Goal: Task Accomplishment & Management: Complete application form

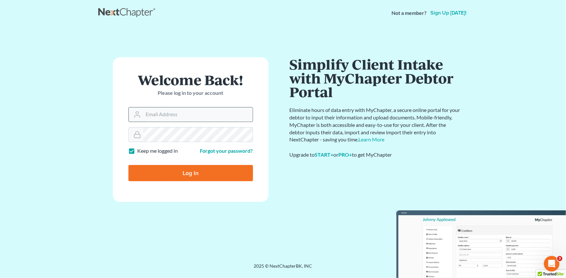
click at [165, 113] on input "Email Address" at bounding box center [197, 115] width 109 height 14
type input "[PERSON_NAME][EMAIL_ADDRESS][DOMAIN_NAME]"
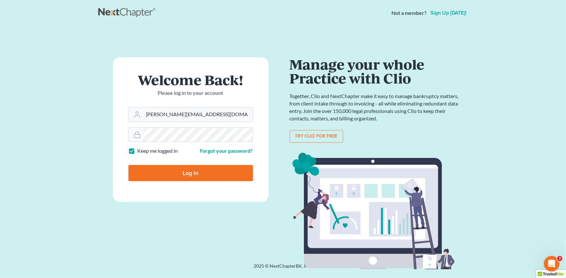
click at [128, 165] on input "Log In" at bounding box center [190, 173] width 124 height 16
type input "Thinking..."
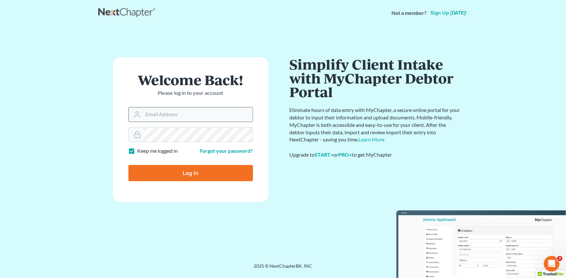
click at [146, 113] on input "Email Address" at bounding box center [197, 115] width 109 height 14
type input "[PERSON_NAME][EMAIL_ADDRESS][DOMAIN_NAME]"
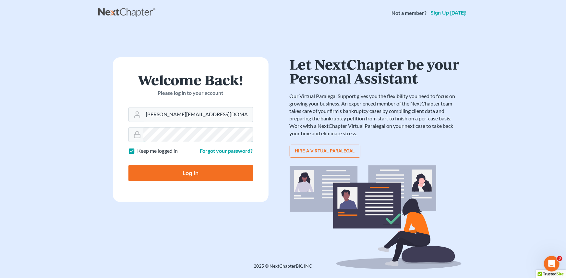
click at [128, 165] on input "Log In" at bounding box center [190, 173] width 124 height 16
type input "Thinking..."
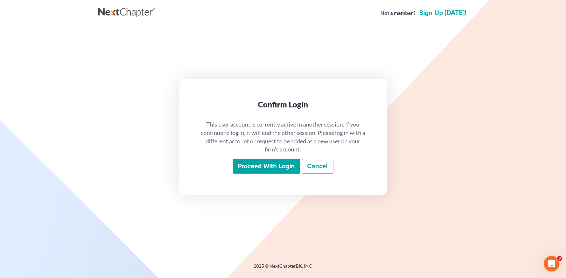
click at [261, 167] on input "Proceed with login" at bounding box center [266, 166] width 67 height 15
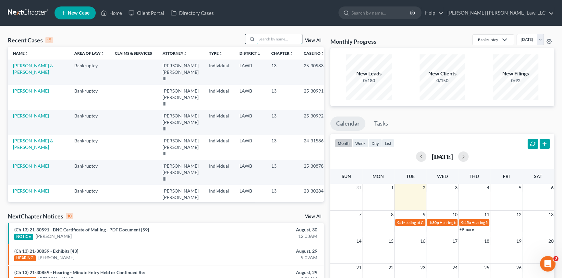
click at [267, 41] on input "search" at bounding box center [278, 38] width 45 height 9
click at [260, 39] on input "search" at bounding box center [278, 38] width 45 height 9
type input "24-11055"
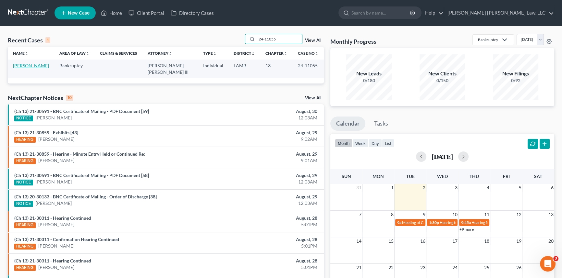
click at [23, 66] on link "[PERSON_NAME]" at bounding box center [31, 66] width 36 height 6
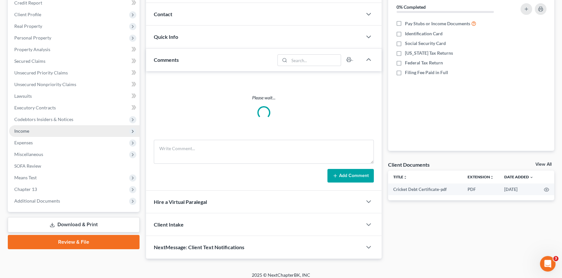
scroll to position [77, 0]
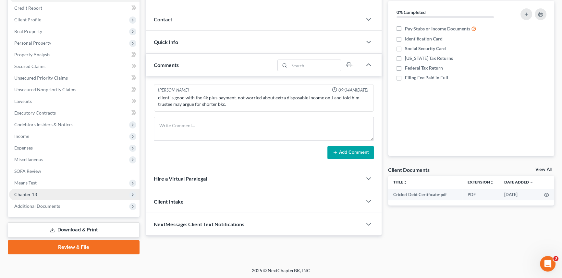
click at [74, 196] on span "Chapter 13" at bounding box center [74, 195] width 130 height 12
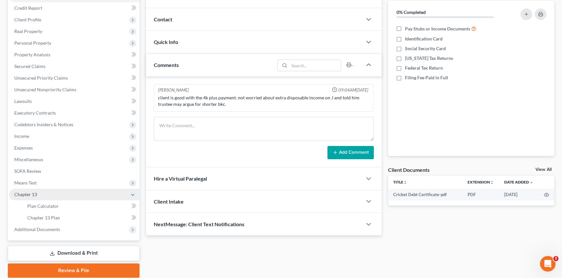
scroll to position [87, 0]
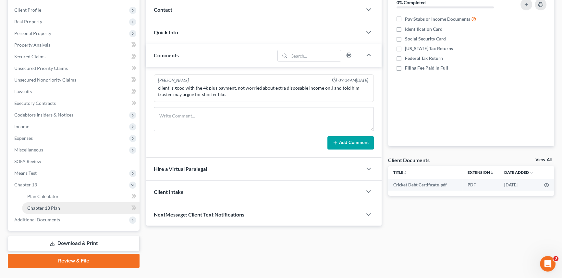
click at [76, 212] on link "Chapter 13 Plan" at bounding box center [80, 209] width 117 height 12
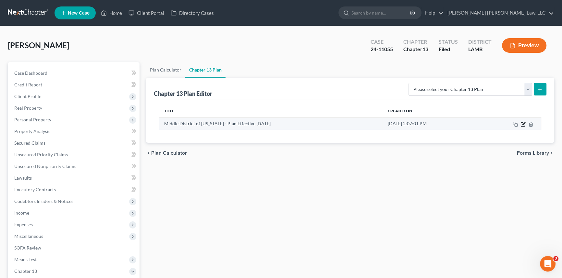
click at [521, 124] on icon "button" at bounding box center [522, 124] width 5 height 5
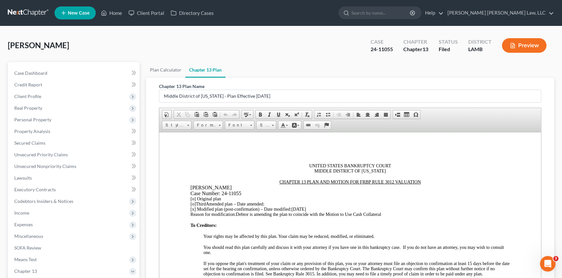
click at [197, 211] on span "[x] Modified plan (post-confirmation) – Date modified: [DATE]" at bounding box center [247, 209] width 115 height 5
click at [311, 211] on span "[DATE]" at bounding box center [310, 209] width 15 height 5
drag, startPoint x: 290, startPoint y: 217, endPoint x: 383, endPoint y: 219, distance: 92.4
click at [381, 217] on span "Debtor is amending the plan to coincide with the Motion to Use Cash Collateral" at bounding box center [308, 214] width 145 height 5
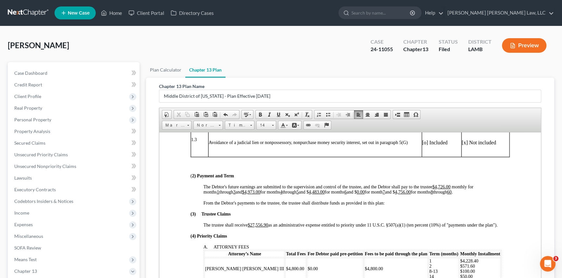
scroll to position [206, 0]
click at [453, 194] on span "The Debtor's future earnings are submitted to the supervision and control of th…" at bounding box center [337, 188] width 269 height 10
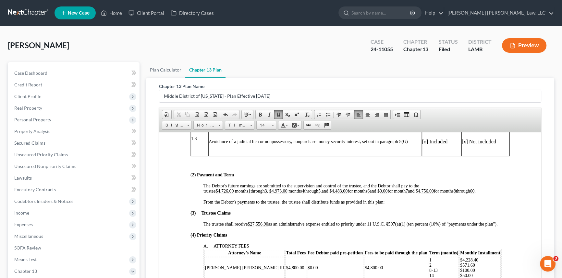
click at [278, 113] on span at bounding box center [278, 114] width 5 height 5
click at [278, 114] on span at bounding box center [278, 114] width 5 height 5
click at [413, 194] on span "The Debtor's future earnings are submitted to the supervision and control of th…" at bounding box center [332, 188] width 258 height 10
click at [414, 194] on span "The Debtor's future earnings are submitted to the supervision and control of th…" at bounding box center [331, 188] width 256 height 10
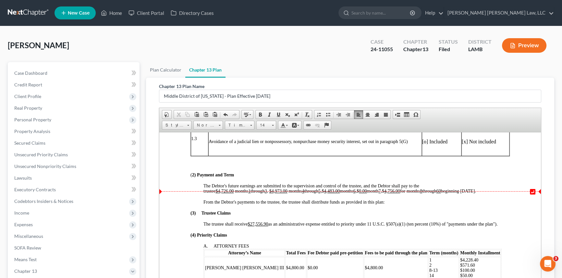
click at [484, 192] on div "The Debtor's future earnings are submitted to the supervision and control of th…" at bounding box center [356, 188] width 306 height 10
click at [466, 194] on span "The Debtor's future earnings are submitted to the supervision and control of th…" at bounding box center [335, 188] width 265 height 10
drag, startPoint x: 264, startPoint y: 199, endPoint x: 250, endPoint y: 199, distance: 13.9
click at [250, 194] on span "The Debtor's future earnings are submitted to the supervision and control of th…" at bounding box center [333, 188] width 261 height 10
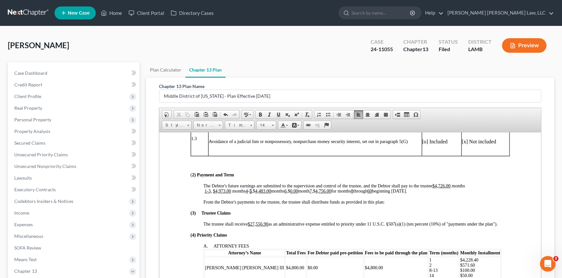
click at [250, 194] on span "The Debtor's future earnings are submitted to the supervision and control of th…" at bounding box center [333, 188] width 261 height 10
click at [249, 194] on span "The Debtor's future earnings are submitted to the supervision and control of th…" at bounding box center [333, 188] width 261 height 10
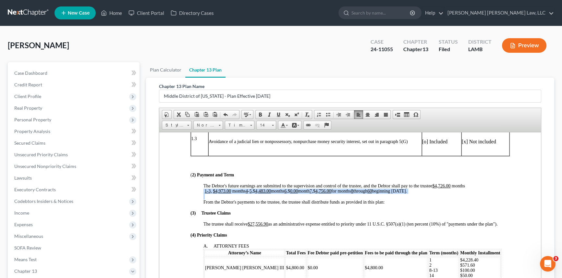
click at [249, 194] on span "The Debtor's future earnings are submitted to the supervision and control of th…" at bounding box center [333, 188] width 261 height 10
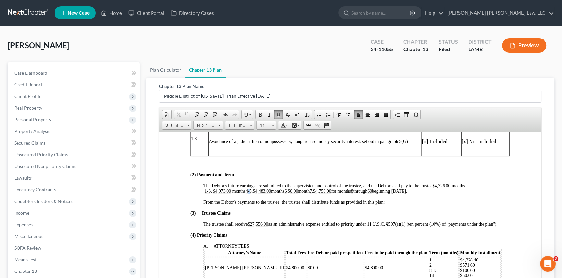
click at [249, 194] on span "The Debtor's future earnings are submitted to the supervision and control of th…" at bounding box center [333, 188] width 261 height 10
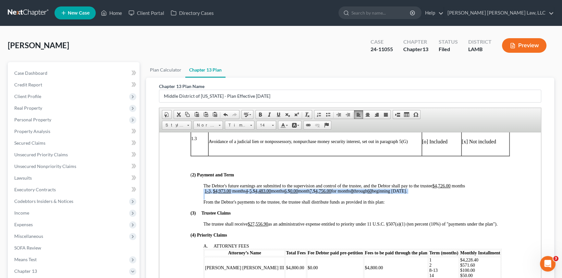
click at [249, 194] on span "The Debtor's future earnings are submitted to the supervision and control of th…" at bounding box center [333, 188] width 261 height 10
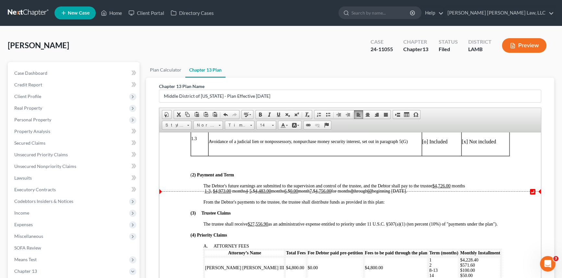
click at [258, 183] on div at bounding box center [349, 181] width 319 height 6
click at [249, 194] on span "The Debtor's future earnings are submitted to the supervision and control of th…" at bounding box center [333, 188] width 261 height 10
click at [278, 116] on span at bounding box center [278, 114] width 5 height 5
drag, startPoint x: 365, startPoint y: 199, endPoint x: 379, endPoint y: 201, distance: 13.8
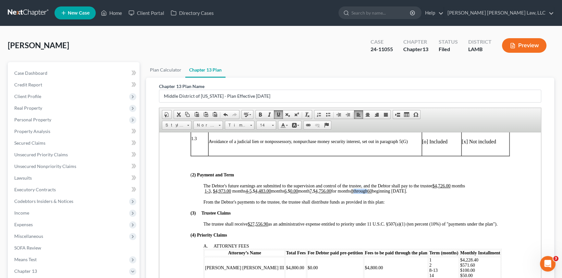
click at [379, 194] on span "The Debtor's future earnings are submitted to the supervision and control of th…" at bounding box center [333, 188] width 261 height 10
click at [364, 194] on span "The Debtor's future earnings are submitted to the supervision and control of th…" at bounding box center [333, 188] width 261 height 10
click at [277, 113] on span at bounding box center [278, 114] width 5 height 5
click at [424, 200] on div at bounding box center [356, 197] width 306 height 6
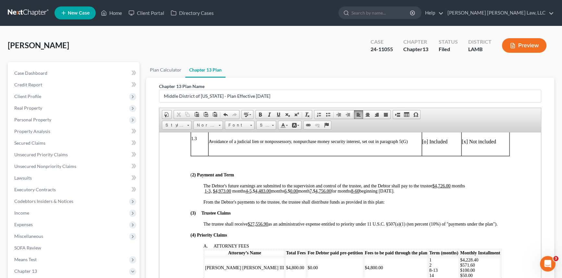
drag, startPoint x: 269, startPoint y: 233, endPoint x: 281, endPoint y: 234, distance: 12.3
click at [269, 227] on span "The trustee shall receive $27,556.90 as an administrative expense entitled to p…" at bounding box center [350, 224] width 294 height 5
click at [276, 115] on span at bounding box center [278, 114] width 5 height 5
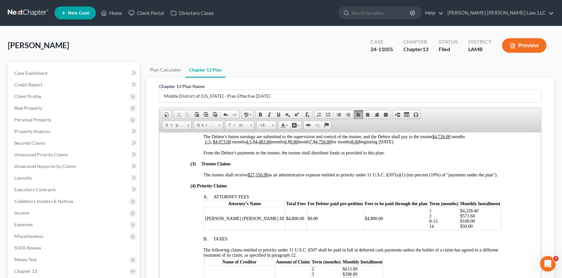
scroll to position [295, 0]
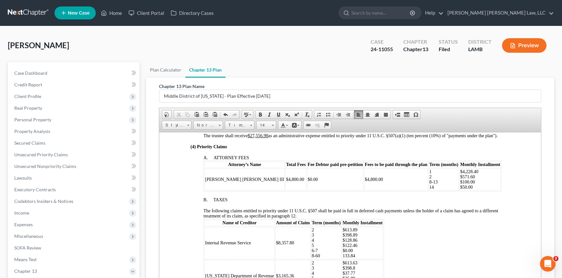
click at [460, 190] on p "$4,228.40 $571.60 $100.00 $50.00" at bounding box center [480, 179] width 40 height 21
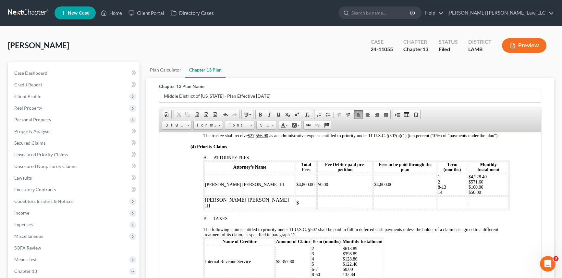
click at [295, 207] on td "$" at bounding box center [305, 202] width 21 height 13
click at [295, 205] on td "$" at bounding box center [305, 202] width 21 height 13
click at [317, 209] on td at bounding box center [345, 202] width 56 height 13
click at [373, 206] on td at bounding box center [404, 202] width 63 height 13
click at [437, 206] on td at bounding box center [452, 202] width 30 height 13
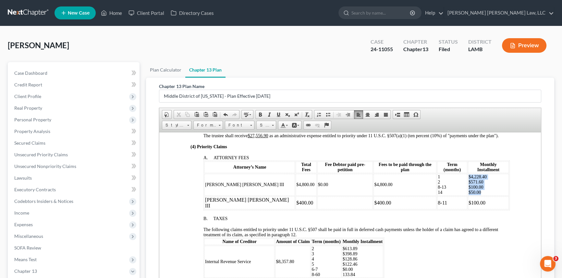
drag, startPoint x: 437, startPoint y: 199, endPoint x: 417, endPoint y: 201, distance: 19.5
click at [417, 196] on tr "[PERSON_NAME] [PERSON_NAME] III $4,800.00 $0.00 $4,800.00 1 2 8-13 14 $4,228.40…" at bounding box center [356, 185] width 304 height 22
click at [467, 196] on td "$4,228.40 $571.60 $100.00 $50.00" at bounding box center [487, 185] width 41 height 22
click at [437, 195] on p "1 2 8-13 14" at bounding box center [451, 184] width 29 height 21
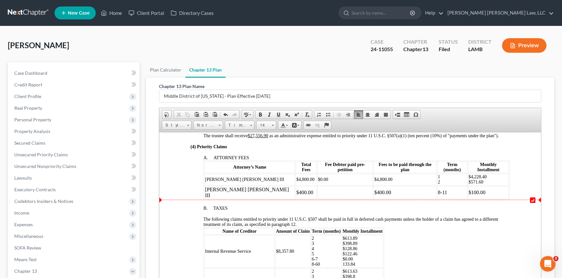
click at [480, 191] on div "Attorney’s Name Total Fees Fee Debtor paid pre-petition Fees to be paid through…" at bounding box center [356, 180] width 306 height 40
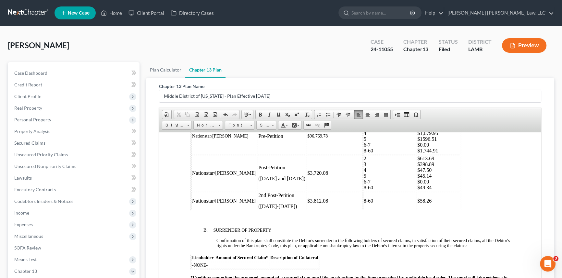
scroll to position [855, 0]
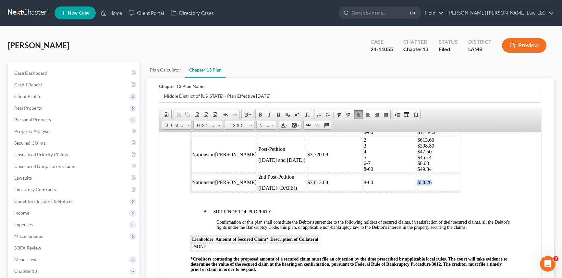
drag, startPoint x: 444, startPoint y: 197, endPoint x: 417, endPoint y: 198, distance: 27.6
click at [417, 192] on tr "Nationstar/[PERSON_NAME] 2nd Post-Petition ([DATE]-[DATE]) $3,812.08 8-60 $58.26" at bounding box center [325, 182] width 268 height 18
click at [339, 192] on td "$3,812.08" at bounding box center [334, 182] width 56 height 18
drag, startPoint x: 280, startPoint y: 205, endPoint x: 190, endPoint y: 198, distance: 90.4
click at [190, 193] on table "Lienholder Pre- or Post- Petition Total Amount of Arrearages Remaining Term (Mo…" at bounding box center [325, 141] width 270 height 101
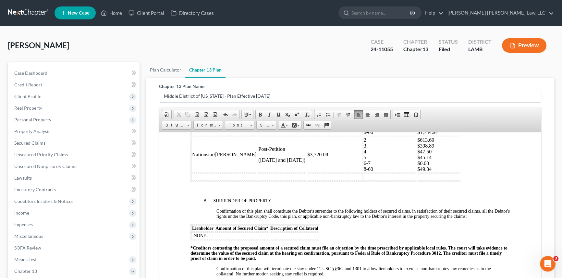
click at [238, 180] on table "Lienholder Pre- or Post- Petition Total Amount of Arrearages Remaining Term (Mo…" at bounding box center [325, 136] width 270 height 90
click at [305, 163] on p "([DATE] and [DATE])" at bounding box center [281, 160] width 47 height 6
click at [257, 173] on td "Post-Petition ([DATE] and [DATE])" at bounding box center [281, 154] width 48 height 36
click at [316, 173] on td "$3,720.08" at bounding box center [334, 154] width 56 height 36
click at [338, 170] on td "$3,720.08" at bounding box center [334, 154] width 56 height 36
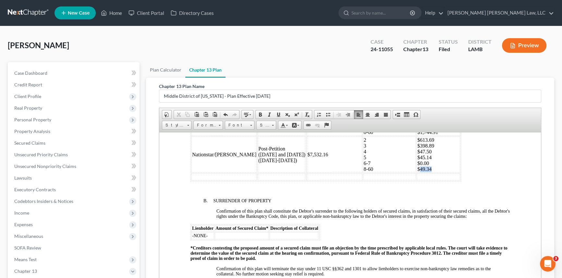
drag, startPoint x: 441, startPoint y: 184, endPoint x: 429, endPoint y: 184, distance: 12.3
click at [429, 172] on p "$613.69 $398.89 $47.50 $45.14 $0.00 $49.34" at bounding box center [438, 154] width 42 height 35
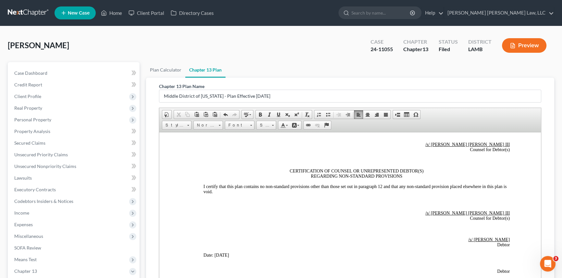
scroll to position [2033, 0]
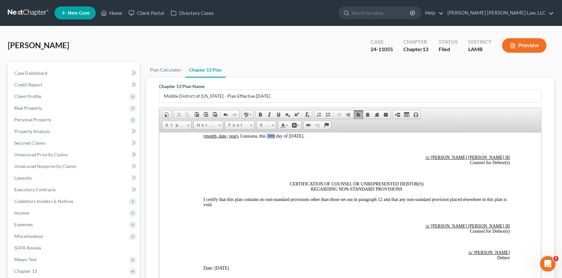
drag, startPoint x: 267, startPoint y: 172, endPoint x: 274, endPoint y: 172, distance: 7.5
click at [274, 138] on span "(month, date, year) , [GEOGRAPHIC_DATA], this 30th day of [DATE]." at bounding box center [253, 136] width 101 height 5
click at [289, 138] on span "(month, date, year) , [GEOGRAPHIC_DATA], this 2nd day of [DATE]." at bounding box center [253, 136] width 100 height 5
drag, startPoint x: 287, startPoint y: 173, endPoint x: 295, endPoint y: 174, distance: 7.8
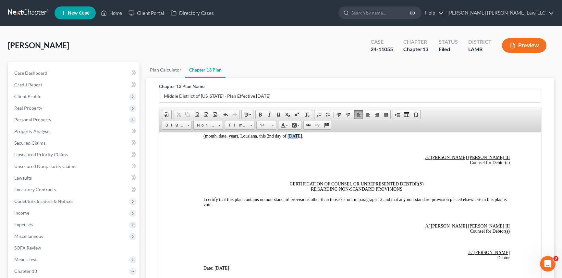
click at [295, 138] on span "(month, date, year) , [GEOGRAPHIC_DATA], this 2nd day of [DATE]." at bounding box center [253, 136] width 100 height 5
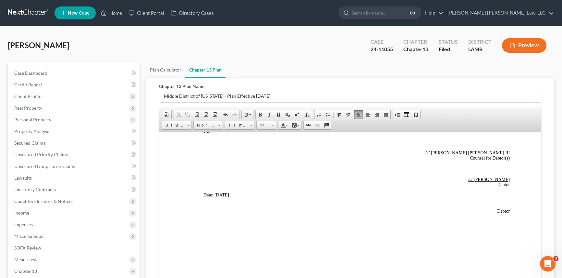
scroll to position [2147, 0]
click at [219, 194] on span "Date: [DATE]" at bounding box center [216, 195] width 26 height 5
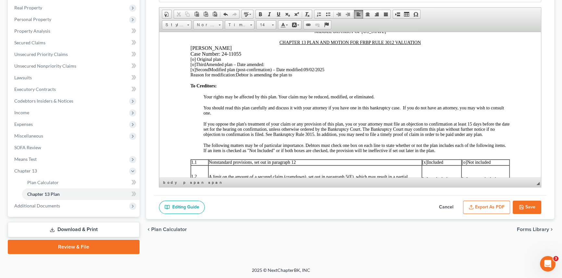
scroll to position [0, 0]
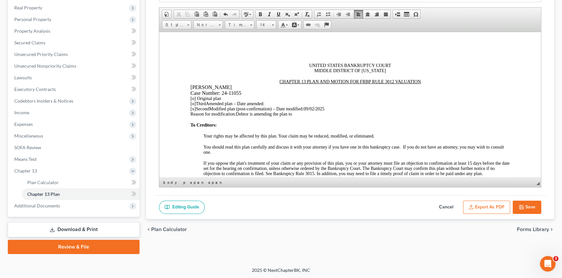
click at [486, 209] on button "Export as PDF" at bounding box center [486, 208] width 47 height 14
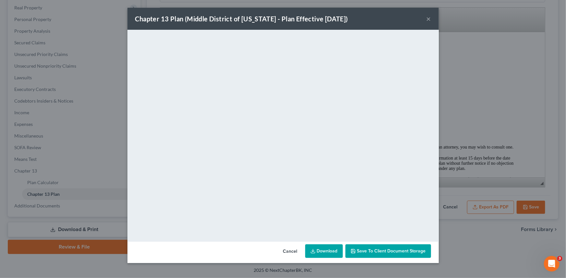
click at [427, 18] on button "×" at bounding box center [428, 19] width 5 height 8
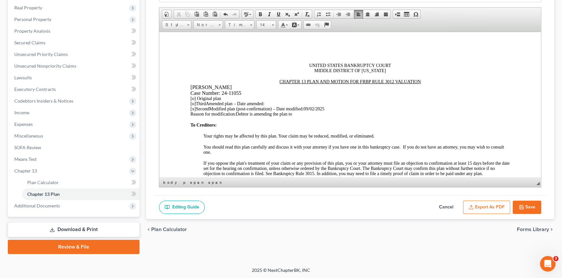
click at [530, 207] on button "Save" at bounding box center [526, 208] width 29 height 14
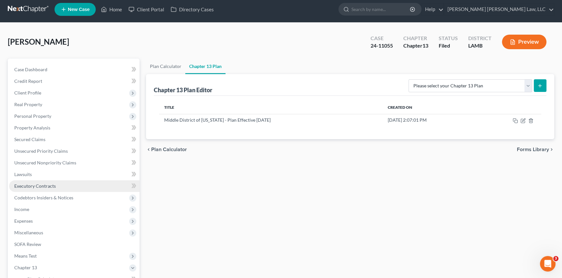
scroll to position [59, 0]
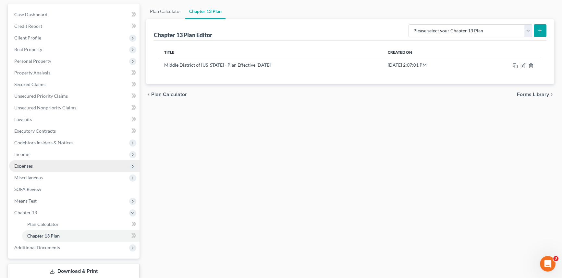
click at [39, 167] on span "Expenses" at bounding box center [74, 166] width 130 height 12
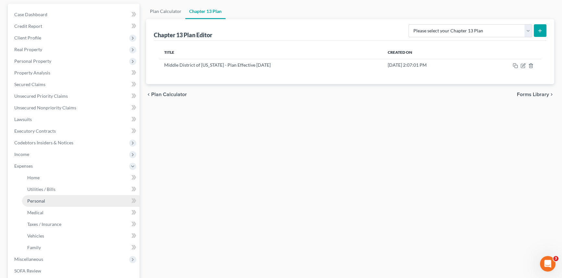
click at [49, 200] on link "Personal" at bounding box center [80, 201] width 117 height 12
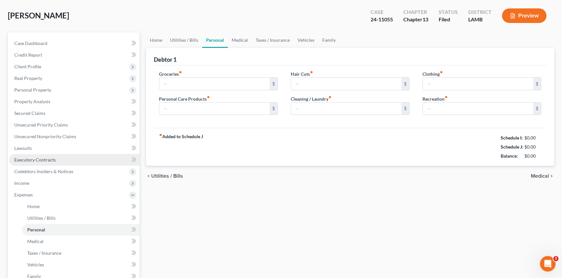
type input "2,437.61"
type input "100.00"
type input "110.00"
type input "91.00"
type input "256.00"
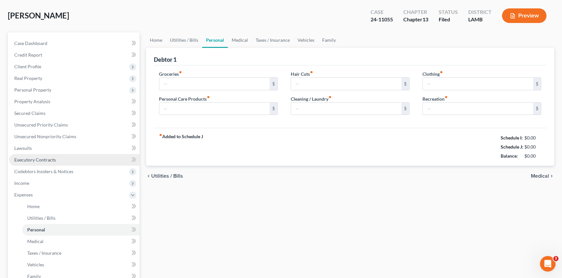
type input "0.00"
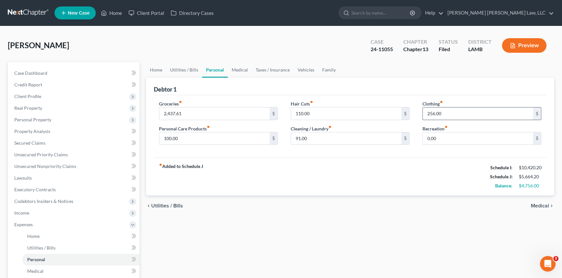
click at [437, 114] on input "256.00" at bounding box center [477, 114] width 110 height 12
type input "276.00"
click at [317, 115] on input "110.00" at bounding box center [346, 114] width 110 height 12
type input "117.00"
click at [179, 139] on input "100.00" at bounding box center [214, 139] width 110 height 12
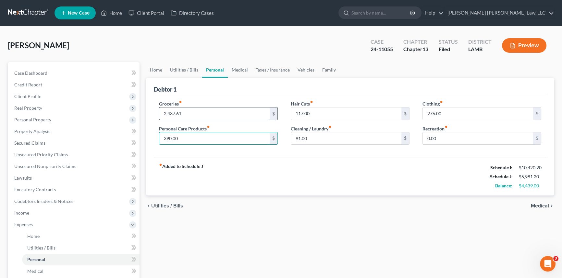
type input "390.00"
click at [201, 116] on input "2,437.61" at bounding box center [214, 114] width 110 height 12
click at [317, 136] on input "91.00" at bounding box center [346, 139] width 110 height 12
click at [189, 116] on input "2,437.61" at bounding box center [214, 114] width 110 height 12
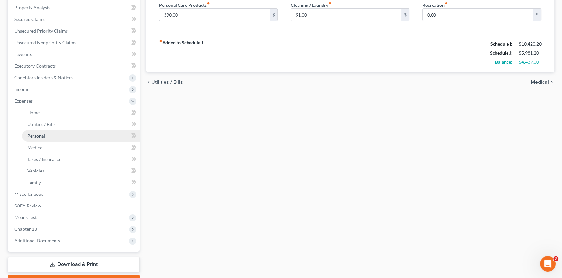
scroll to position [147, 0]
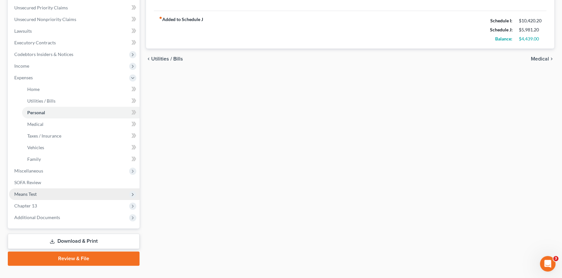
click at [42, 196] on span "Means Test" at bounding box center [74, 195] width 130 height 12
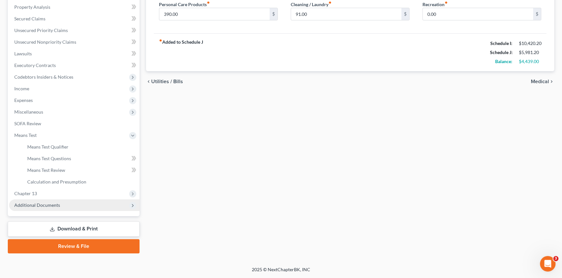
scroll to position [124, 0]
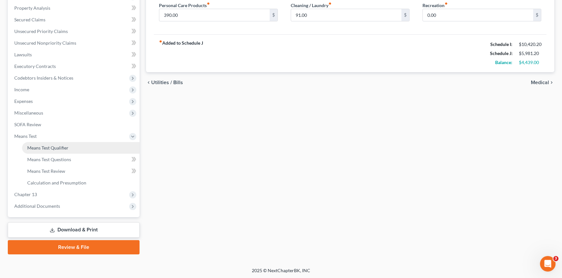
click at [59, 148] on span "Means Test Qualifier" at bounding box center [47, 148] width 41 height 6
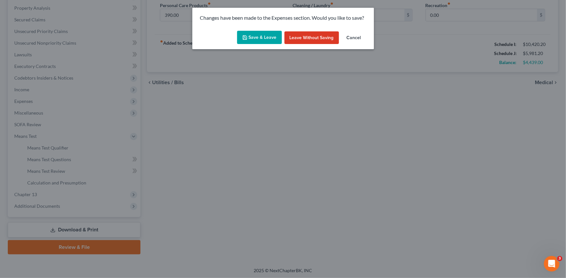
click at [304, 37] on button "Leave without Saving" at bounding box center [311, 37] width 54 height 13
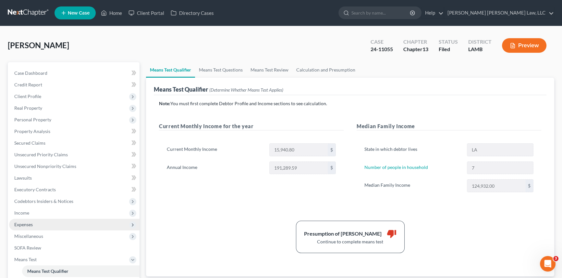
click at [26, 226] on span "Expenses" at bounding box center [23, 225] width 18 height 6
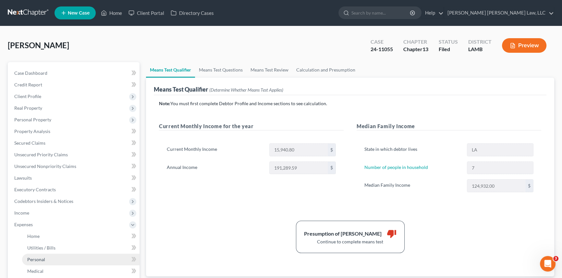
click at [43, 261] on span "Personal" at bounding box center [36, 260] width 18 height 6
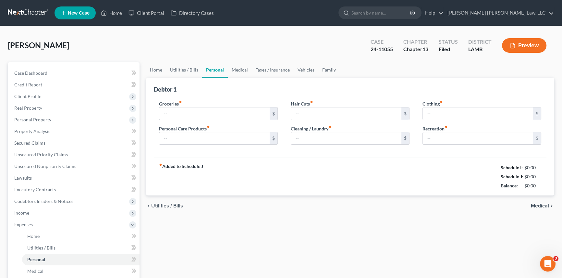
type input "2,437.61"
type input "100.00"
type input "110.00"
type input "91.00"
type input "256.00"
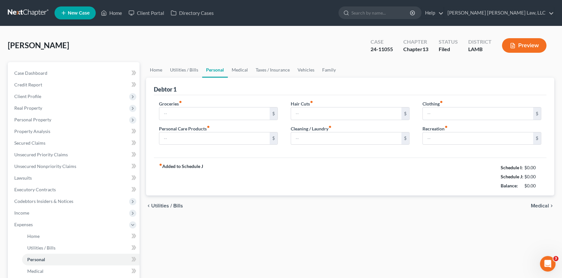
type input "0.00"
click at [183, 114] on input "2,437.61" at bounding box center [214, 114] width 110 height 12
click at [186, 114] on input "2,437.61" at bounding box center [214, 114] width 110 height 12
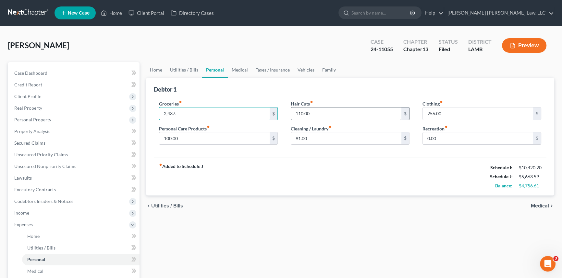
type input "2,437."
click at [322, 111] on input "110.00" at bounding box center [346, 114] width 110 height 12
click at [320, 112] on input "110.00" at bounding box center [346, 114] width 110 height 12
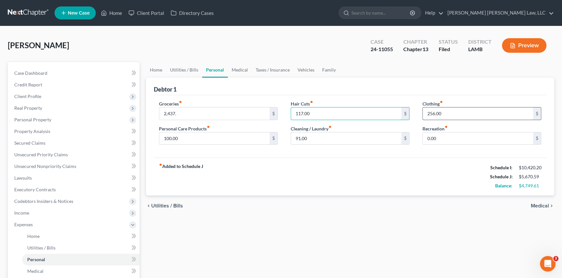
type input "117.00"
click at [443, 114] on input "256.00" at bounding box center [477, 114] width 110 height 12
type input "276.00"
click at [183, 138] on input "100.00" at bounding box center [214, 139] width 110 height 12
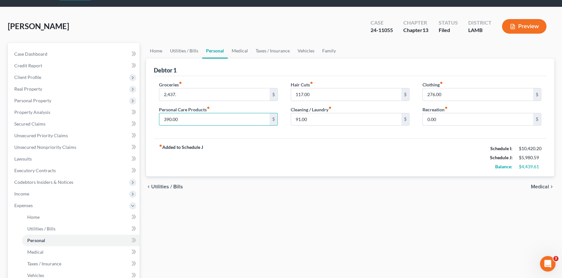
scroll to position [29, 0]
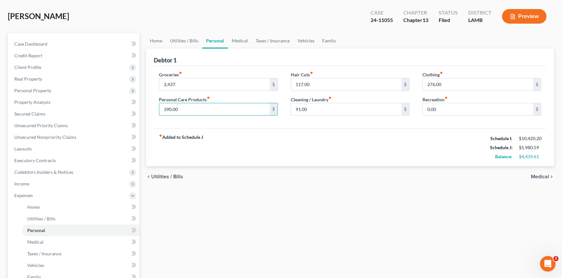
type input "390.00"
click at [281, 169] on div "chevron_left Utilities / Bills Medical chevron_right" at bounding box center [350, 177] width 408 height 21
click at [183, 85] on input "2,437." at bounding box center [214, 84] width 110 height 12
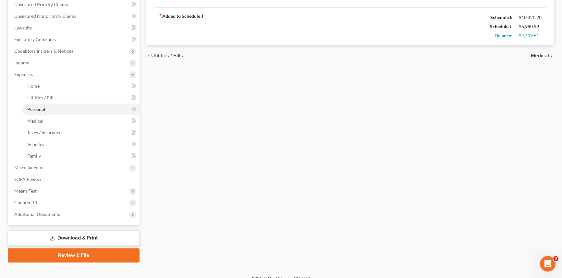
scroll to position [159, 0]
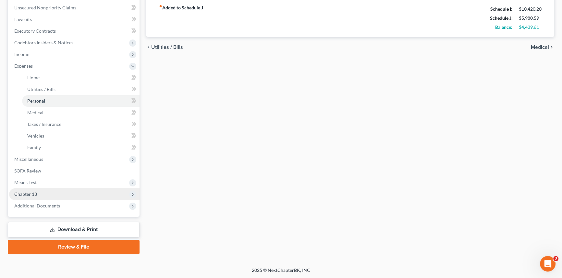
type input "2,437.00"
click at [41, 195] on span "Chapter 13" at bounding box center [74, 195] width 130 height 12
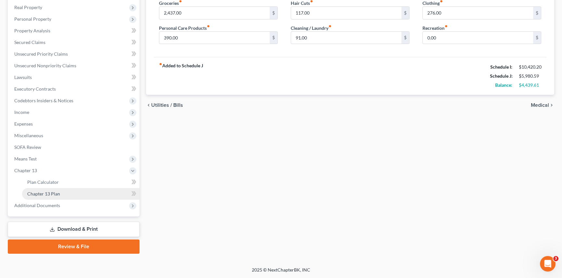
scroll to position [101, 0]
click at [45, 183] on span "Plan Calculator" at bounding box center [42, 183] width 31 height 6
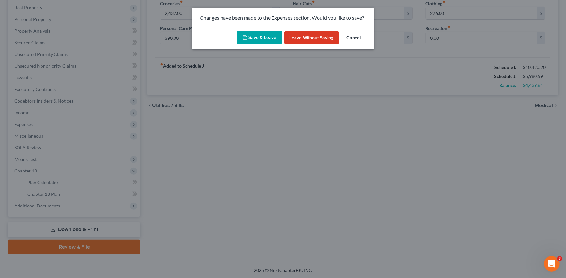
click at [265, 37] on button "Save & Leave" at bounding box center [259, 38] width 45 height 14
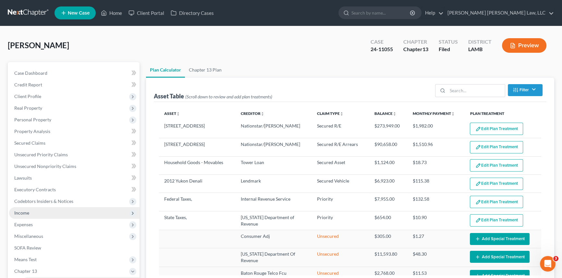
select select "59"
click at [37, 214] on span "Income" at bounding box center [74, 213] width 130 height 12
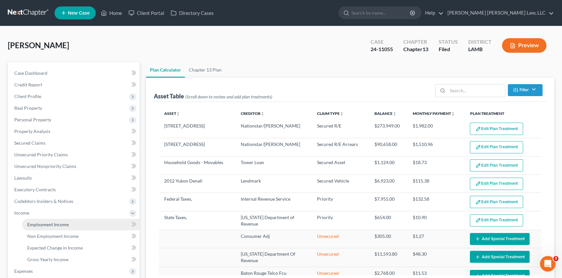
click at [54, 223] on span "Employment Income" at bounding box center [47, 225] width 41 height 6
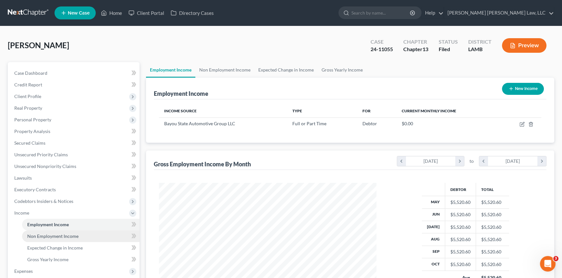
scroll to position [116, 230]
click at [65, 234] on span "Non Employment Income" at bounding box center [52, 237] width 51 height 6
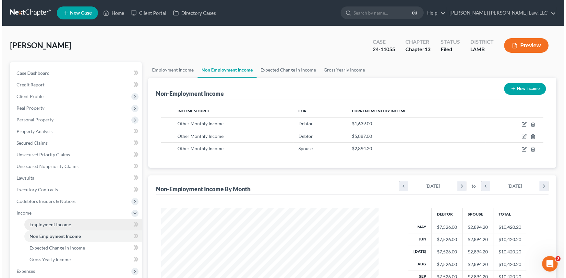
scroll to position [116, 230]
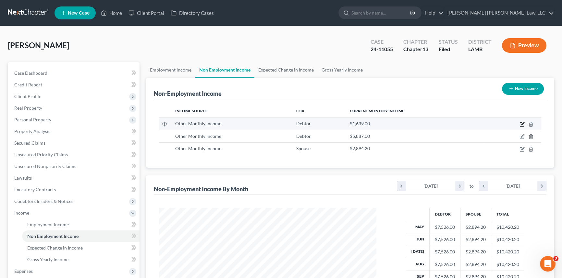
click at [522, 123] on icon "button" at bounding box center [521, 125] width 4 height 4
select select "13"
select select "0"
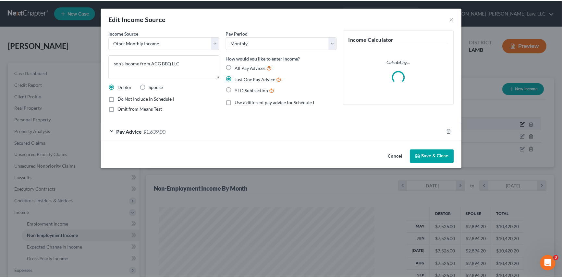
scroll to position [116, 232]
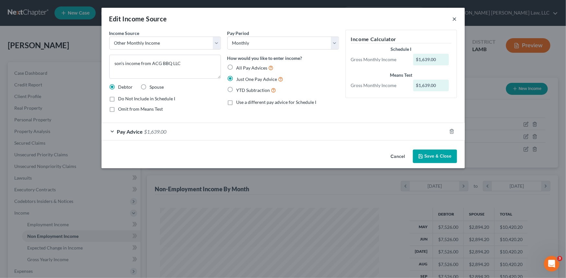
click at [454, 18] on button "×" at bounding box center [454, 19] width 5 height 8
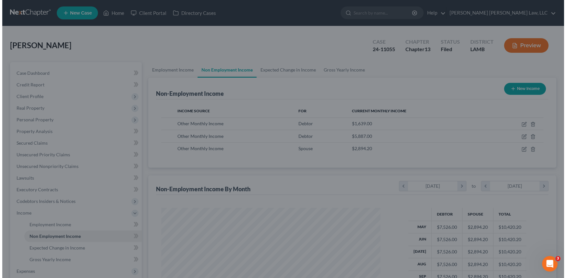
scroll to position [324083, 323969]
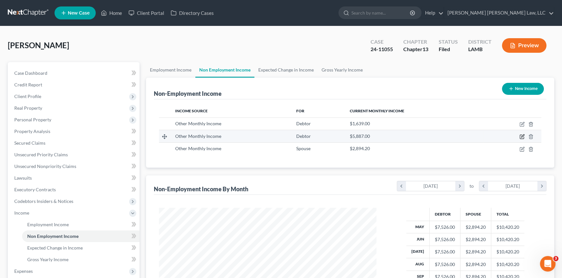
click at [521, 135] on icon "button" at bounding box center [521, 136] width 5 height 5
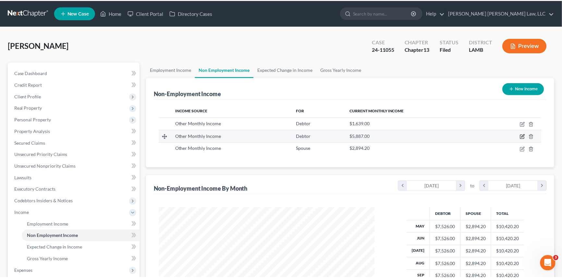
scroll to position [116, 232]
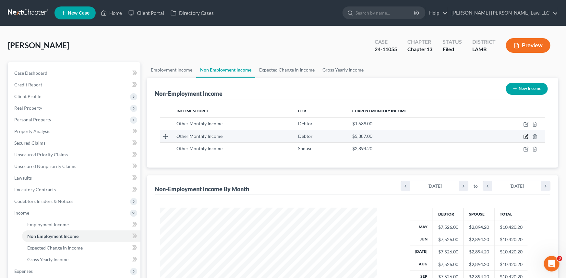
select select "13"
select select "0"
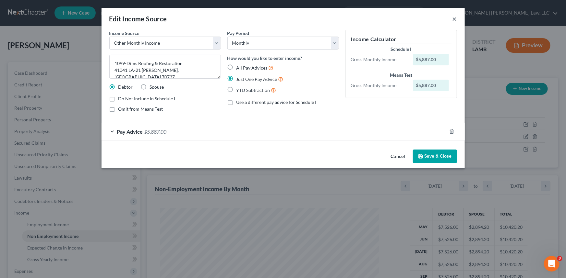
click at [453, 18] on button "×" at bounding box center [454, 19] width 5 height 8
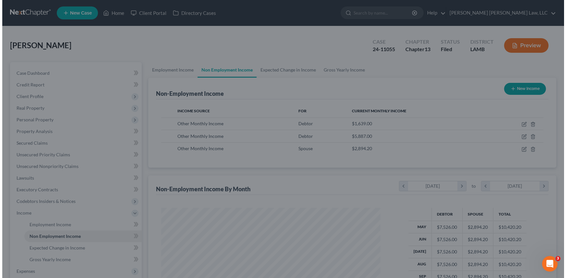
scroll to position [324083, 323969]
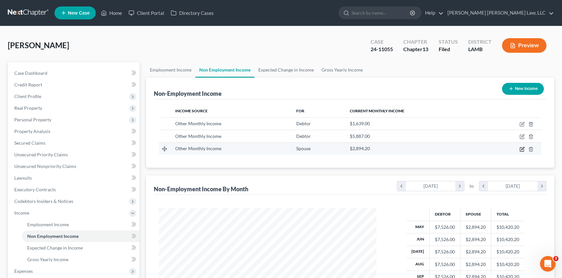
click at [521, 149] on icon "button" at bounding box center [522, 148] width 3 height 3
select select "13"
select select "0"
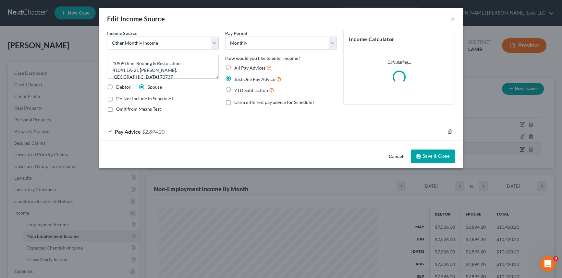
scroll to position [116, 232]
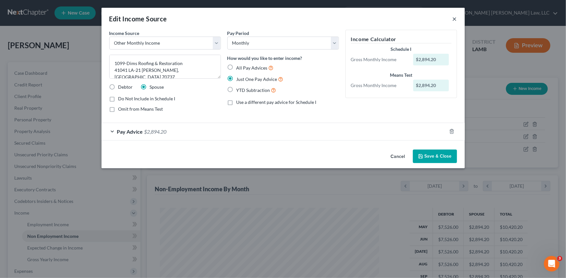
click at [455, 17] on button "×" at bounding box center [454, 19] width 5 height 8
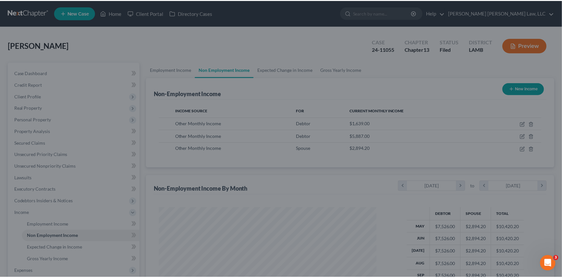
scroll to position [324083, 323969]
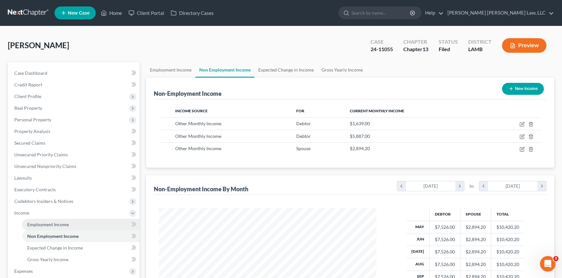
click at [65, 223] on span "Employment Income" at bounding box center [47, 225] width 41 height 6
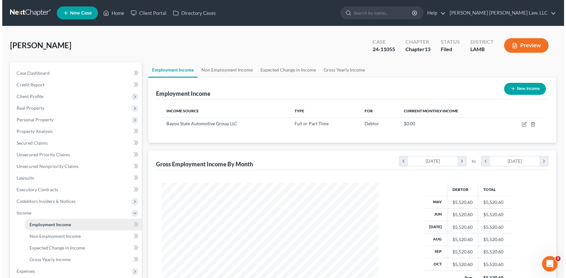
scroll to position [116, 230]
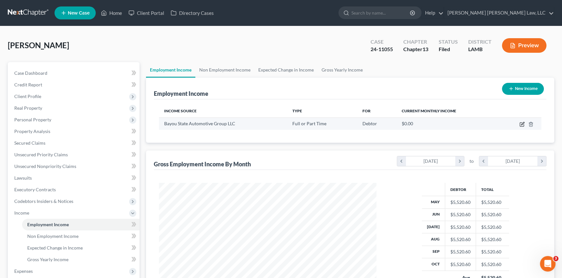
click at [522, 122] on icon "button" at bounding box center [521, 124] width 5 height 5
select select "0"
select select "19"
select select "0"
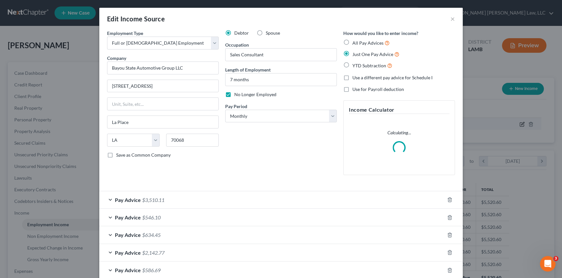
scroll to position [116, 232]
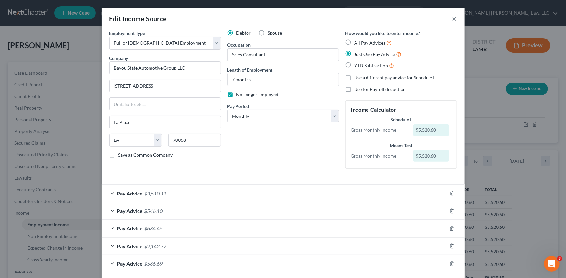
click at [452, 19] on button "×" at bounding box center [454, 19] width 5 height 8
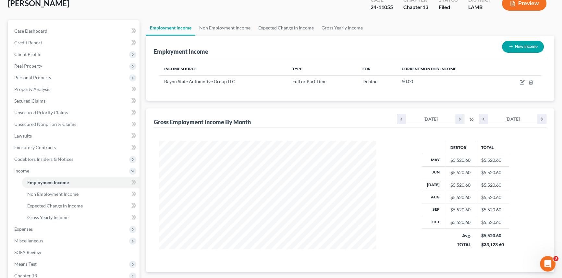
scroll to position [59, 0]
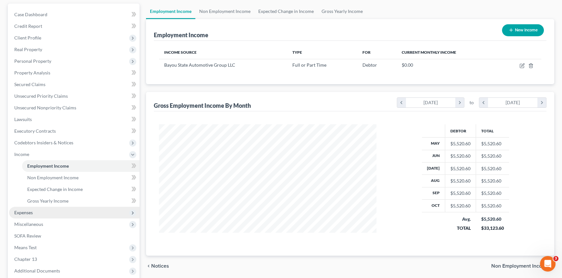
click at [34, 214] on span "Expenses" at bounding box center [74, 213] width 130 height 12
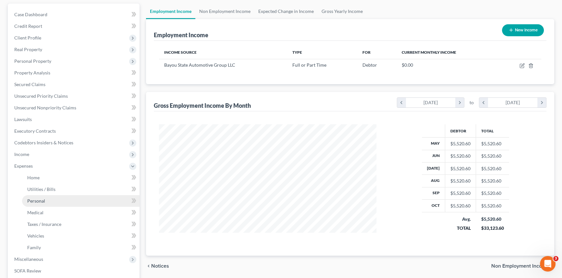
click at [53, 199] on link "Personal" at bounding box center [80, 201] width 117 height 12
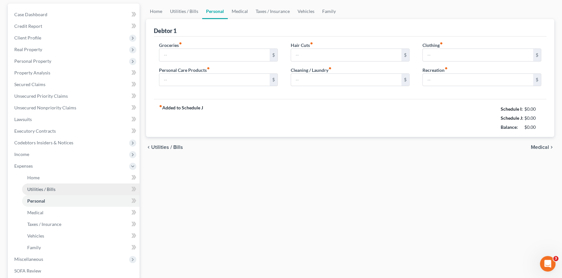
scroll to position [30, 0]
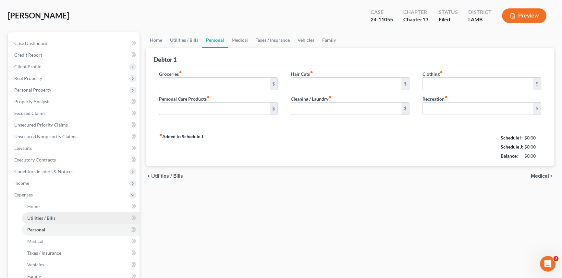
type input "2,437.00"
type input "390.00"
type input "117.00"
type input "91.00"
type input "276.00"
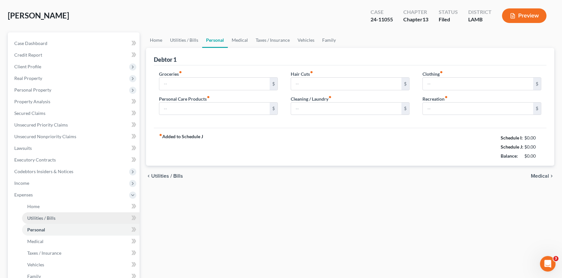
type input "0.00"
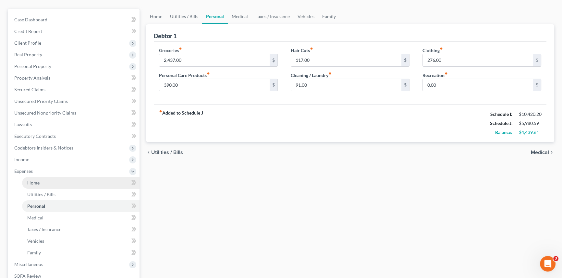
scroll to position [59, 0]
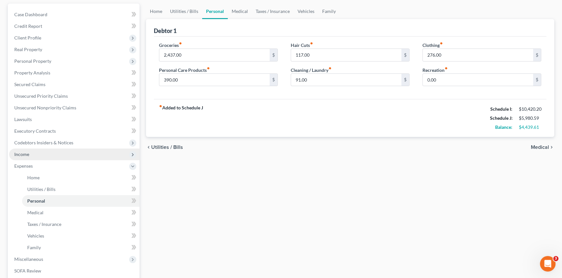
click at [33, 153] on span "Income" at bounding box center [74, 155] width 130 height 12
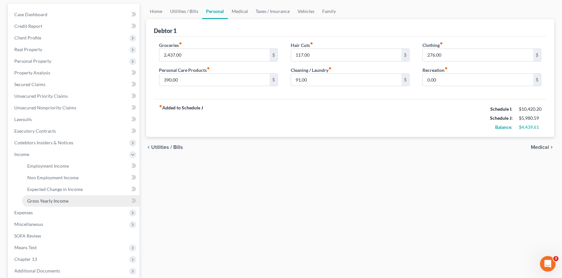
click at [46, 199] on span "Gross Yearly Income" at bounding box center [47, 201] width 41 height 6
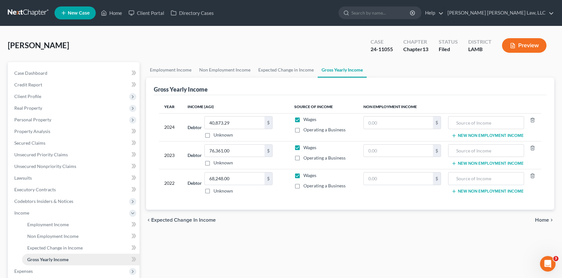
scroll to position [29, 0]
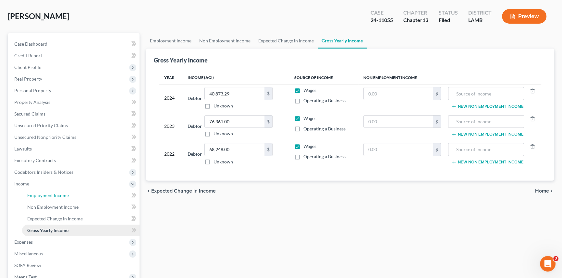
click at [46, 199] on link "Employment Income" at bounding box center [80, 196] width 117 height 12
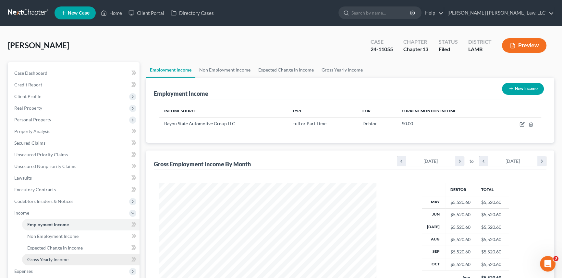
scroll to position [116, 230]
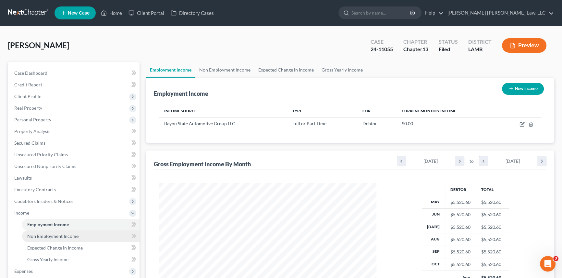
click at [56, 234] on span "Non Employment Income" at bounding box center [52, 237] width 51 height 6
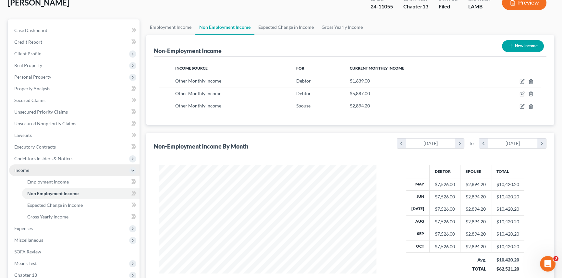
scroll to position [59, 0]
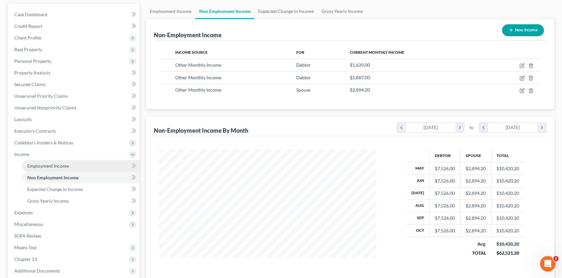
click at [41, 164] on span "Employment Income" at bounding box center [47, 166] width 41 height 6
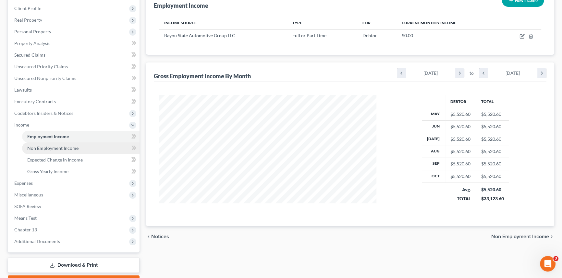
click at [42, 149] on span "Non Employment Income" at bounding box center [52, 149] width 51 height 6
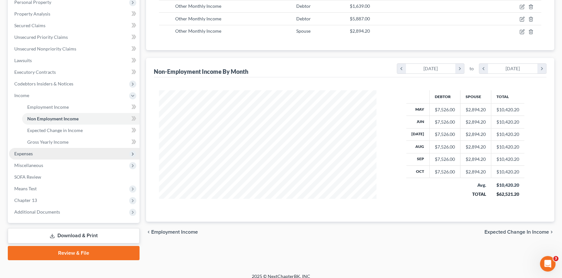
click at [51, 151] on span "Expenses" at bounding box center [74, 154] width 130 height 12
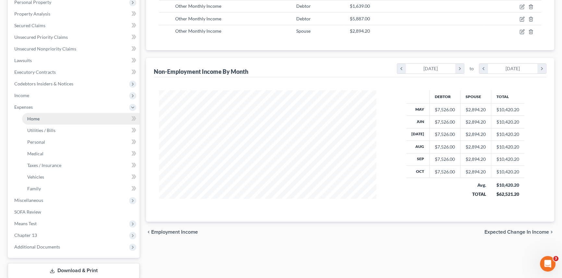
click at [49, 118] on link "Home" at bounding box center [80, 119] width 117 height 12
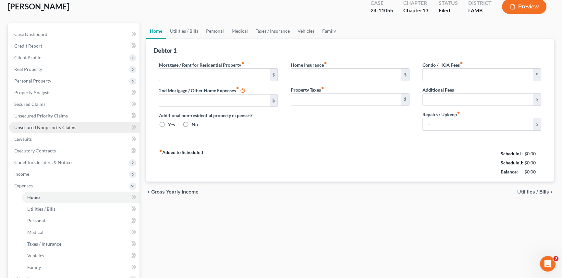
type input "0.00"
radio input "true"
type input "0.00"
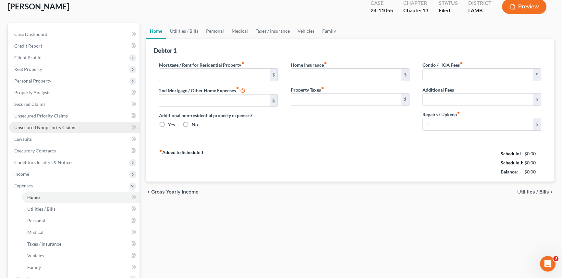
type input "0.00"
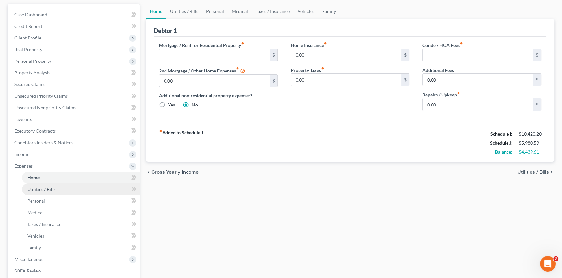
click at [55, 188] on link "Utilities / Bills" at bounding box center [80, 190] width 117 height 12
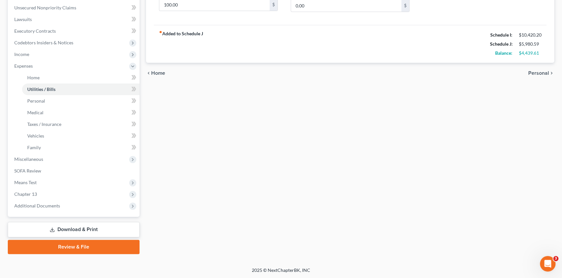
drag, startPoint x: 122, startPoint y: 230, endPoint x: 126, endPoint y: 227, distance: 5.8
click at [122, 230] on link "Download & Print" at bounding box center [74, 229] width 132 height 15
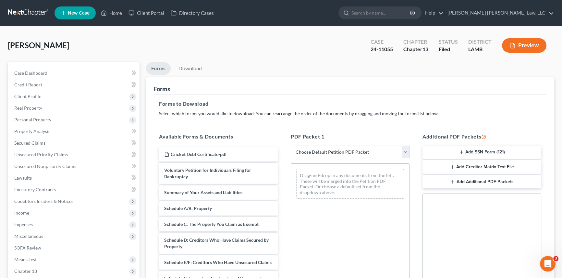
click at [335, 153] on select "Choose Default Petition PDF Packet Complete Bankruptcy Petition (all forms and …" at bounding box center [349, 152] width 119 height 13
select select "2"
click at [290, 146] on select "Choose Default Petition PDF Packet Complete Bankruptcy Petition (all forms and …" at bounding box center [349, 152] width 119 height 13
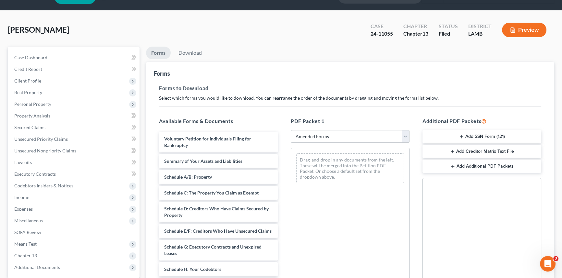
scroll to position [29, 0]
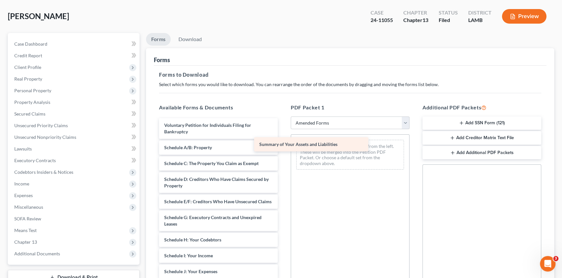
drag, startPoint x: 237, startPoint y: 144, endPoint x: 344, endPoint y: 142, distance: 106.4
click at [283, 142] on div "Summary of Your Assets and Liabilities Voluntary Petition for Individuals Filin…" at bounding box center [218, 271] width 129 height 307
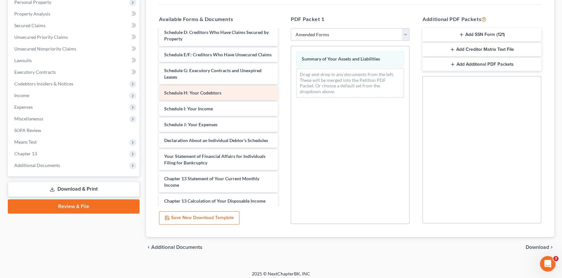
scroll to position [88, 0]
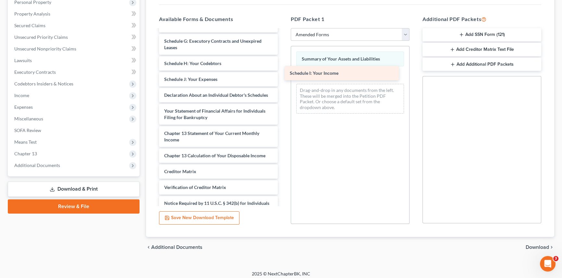
drag, startPoint x: 216, startPoint y: 87, endPoint x: 342, endPoint y: 76, distance: 126.0
click at [283, 76] on div "Schedule I: Your Income Voluntary Petition for Individuals Filing for Bankruptc…" at bounding box center [218, 87] width 129 height 291
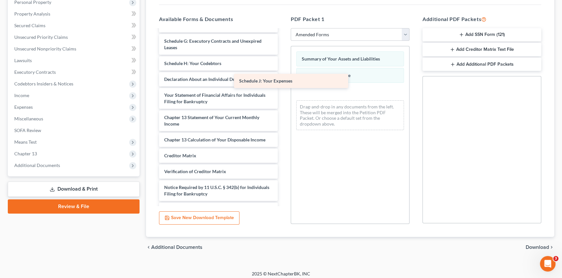
drag, startPoint x: 231, startPoint y: 87, endPoint x: 340, endPoint y: 84, distance: 109.9
click at [283, 84] on div "Schedule J: Your Expenses Voluntary Petition for Individuals Filing for Bankrup…" at bounding box center [218, 80] width 129 height 276
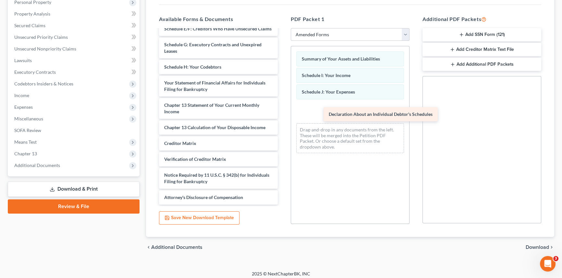
drag, startPoint x: 239, startPoint y: 85, endPoint x: 415, endPoint y: 117, distance: 178.8
click at [283, 117] on div "Declaration About an Individual Debtor's Schedules Voluntary Petition for Indiv…" at bounding box center [218, 75] width 129 height 260
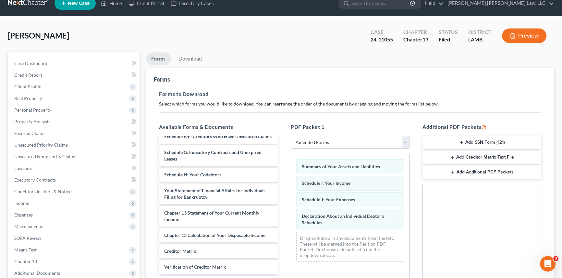
scroll to position [0, 0]
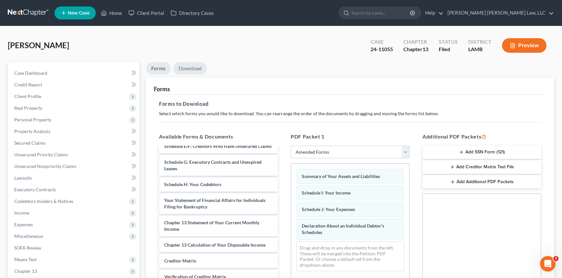
click at [192, 64] on link "Download" at bounding box center [190, 68] width 34 height 13
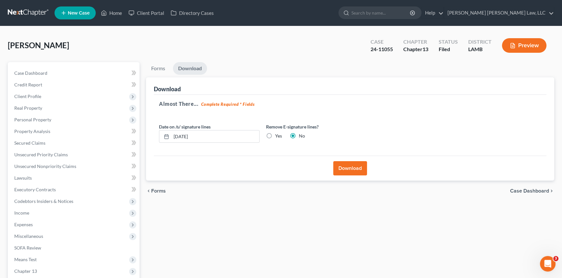
click at [350, 169] on button "Download" at bounding box center [350, 168] width 34 height 14
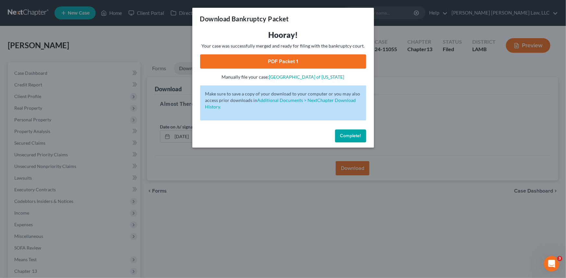
click at [289, 60] on link "PDF Packet 1" at bounding box center [283, 61] width 166 height 14
drag, startPoint x: 362, startPoint y: 138, endPoint x: 355, endPoint y: 138, distance: 7.5
click at [362, 138] on button "Complete!" at bounding box center [350, 136] width 31 height 13
